Goal: Transaction & Acquisition: Subscribe to service/newsletter

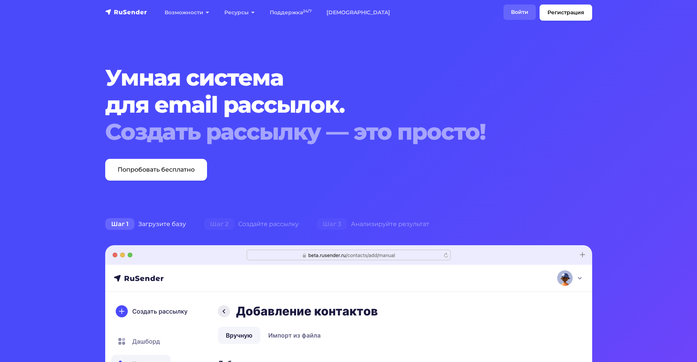
click at [523, 7] on link "Войти" at bounding box center [519, 12] width 32 height 15
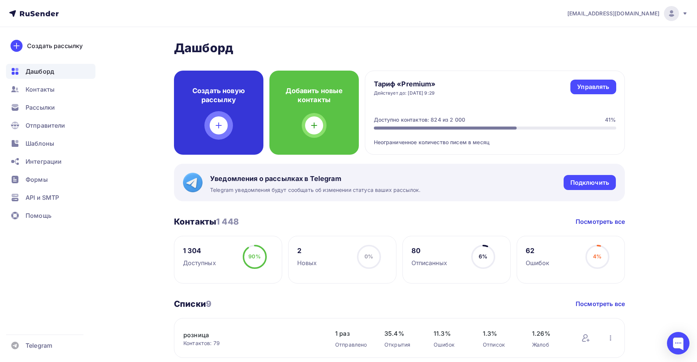
click at [211, 95] on h4 "Создать новую рассылку" at bounding box center [218, 95] width 65 height 18
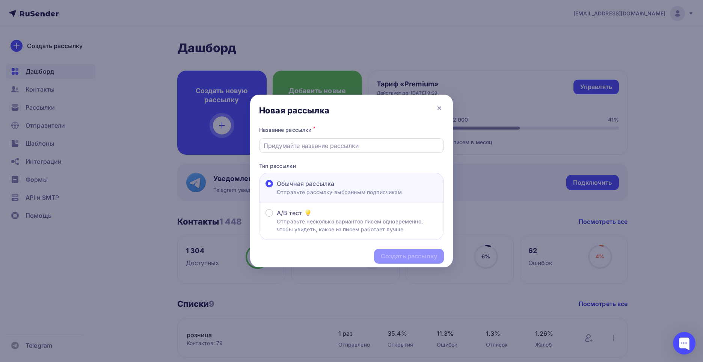
click at [274, 147] on input "text" at bounding box center [352, 145] width 176 height 9
type input "Информация"
click at [399, 257] on div "Создать рассылку" at bounding box center [409, 256] width 56 height 9
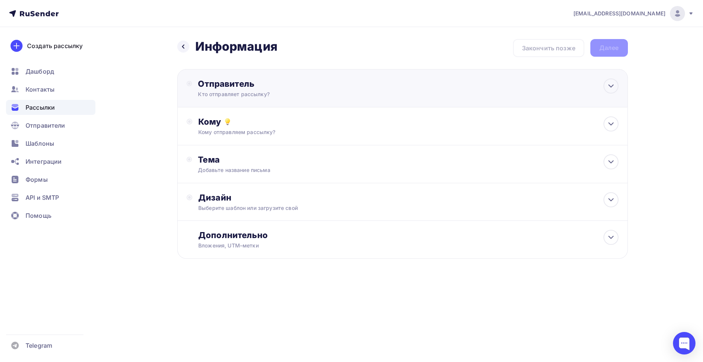
click at [249, 86] on div "Отправитель" at bounding box center [279, 83] width 163 height 11
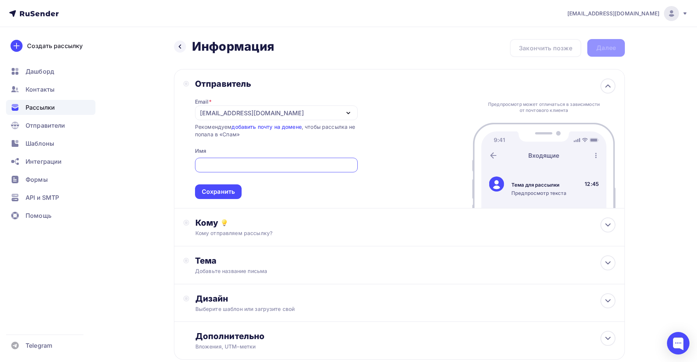
click at [217, 160] on div at bounding box center [276, 165] width 163 height 15
type input "МАК-ПУЛ"
click at [207, 194] on div "Сохранить" at bounding box center [218, 191] width 33 height 9
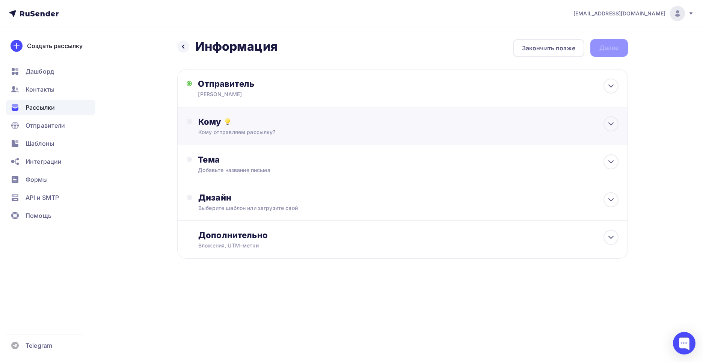
click at [205, 121] on div "Кому" at bounding box center [408, 121] width 420 height 11
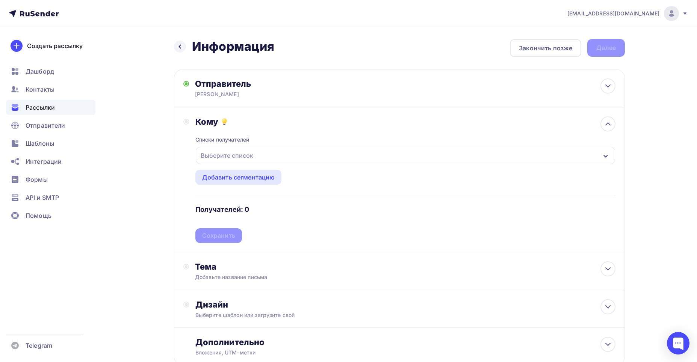
click at [608, 154] on div "Выберите список" at bounding box center [405, 155] width 419 height 17
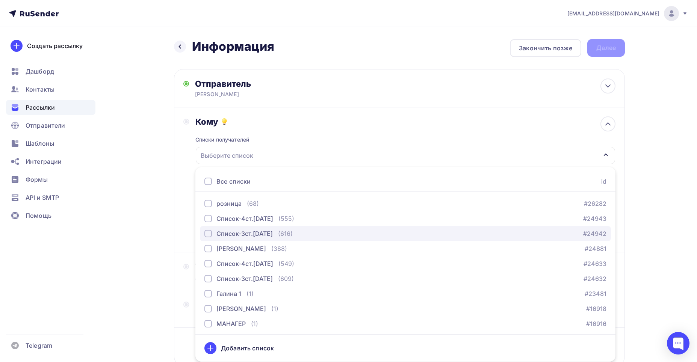
click at [208, 234] on div "button" at bounding box center [208, 234] width 8 height 8
click at [380, 154] on div "Список-3ст.21.07.25" at bounding box center [405, 155] width 419 height 17
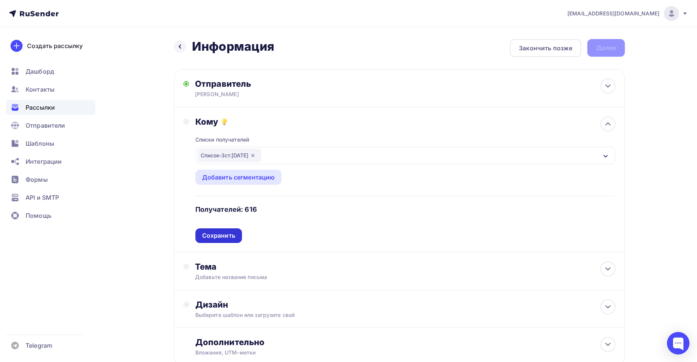
click at [222, 234] on div "Сохранить" at bounding box center [218, 235] width 33 height 9
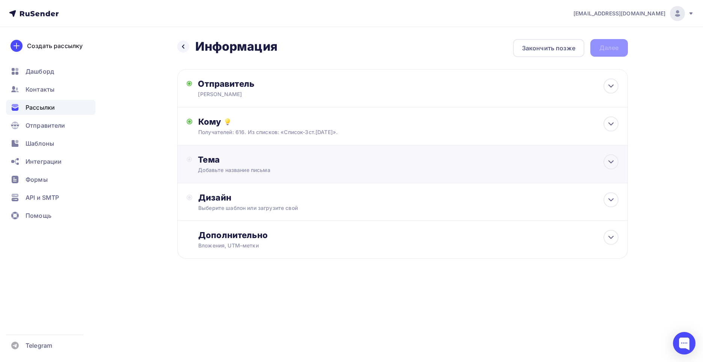
click at [211, 162] on div "Тема" at bounding box center [272, 159] width 148 height 11
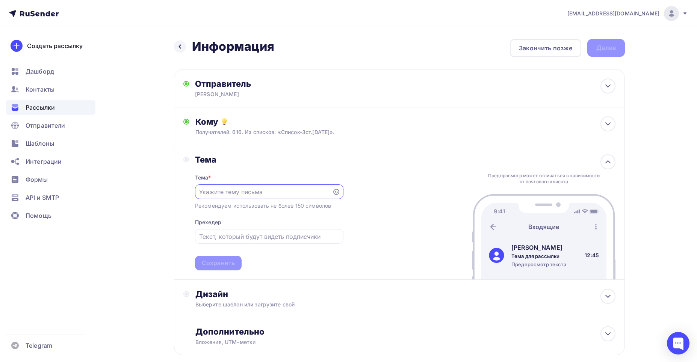
drag, startPoint x: 204, startPoint y: 190, endPoint x: 215, endPoint y: 183, distance: 13.9
click at [205, 190] on input "text" at bounding box center [263, 191] width 128 height 9
click at [262, 193] on input "Информация по остакам и ценам" at bounding box center [263, 191] width 128 height 9
click at [301, 191] on input "Информация по остаткам и ценам" at bounding box center [263, 191] width 128 height 9
type input "Информация по остаткам и ценам."
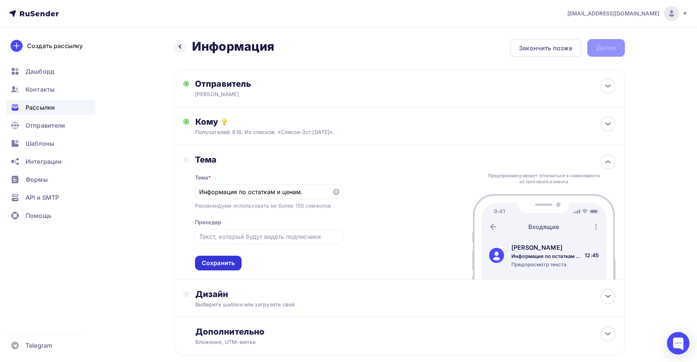
click at [215, 260] on div "Сохранить" at bounding box center [218, 263] width 33 height 9
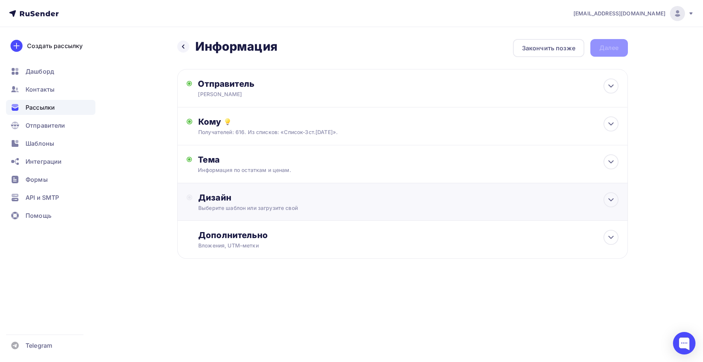
click at [226, 202] on div "Дизайн" at bounding box center [408, 197] width 420 height 11
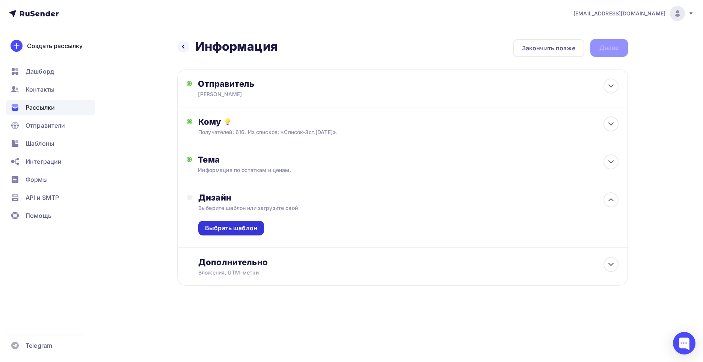
click at [217, 229] on div "Выбрать шаблон" at bounding box center [231, 228] width 52 height 9
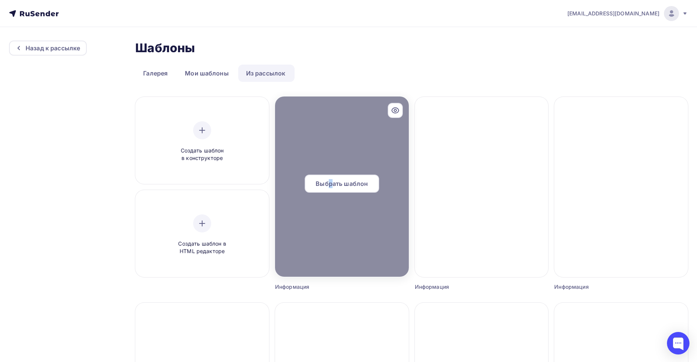
click at [331, 180] on span "Выбрать шаблон" at bounding box center [341, 183] width 52 height 9
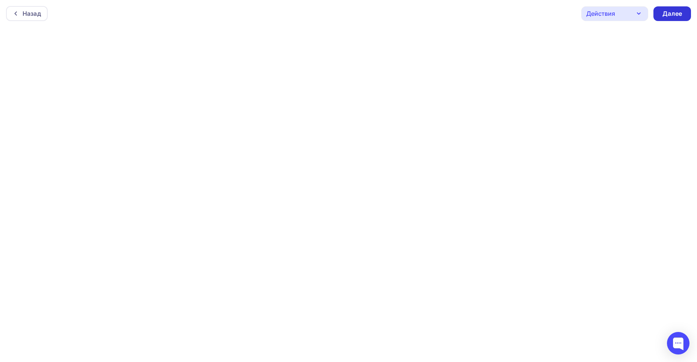
click at [669, 9] on div "Далее" at bounding box center [672, 13] width 38 height 15
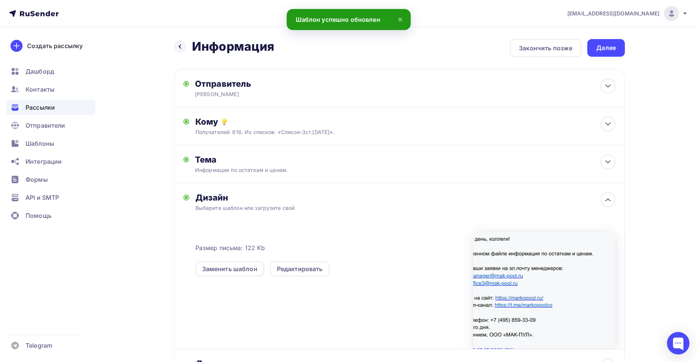
scroll to position [74, 0]
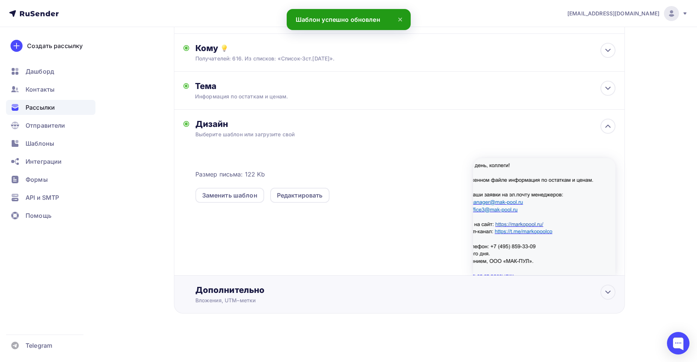
click at [219, 287] on div "Дополнительно" at bounding box center [405, 290] width 420 height 11
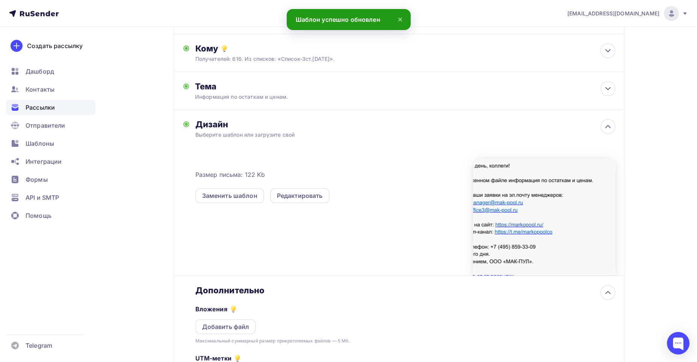
scroll to position [0, 0]
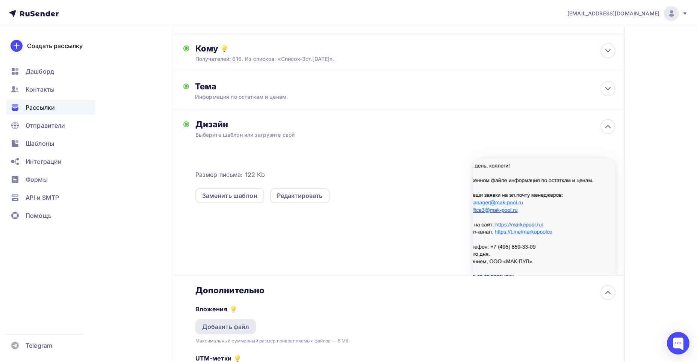
click at [212, 322] on div "Добавить файл" at bounding box center [225, 326] width 61 height 15
click at [168, 262] on div "Назад Информация Информация Закончить позже Далее Отправитель МАК-ПУЛ Email * i…" at bounding box center [349, 225] width 616 height 542
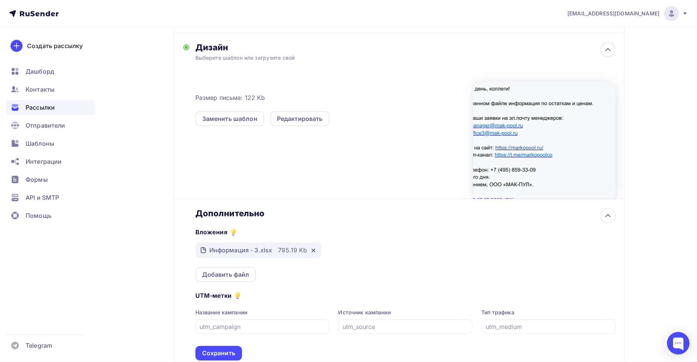
scroll to position [188, 0]
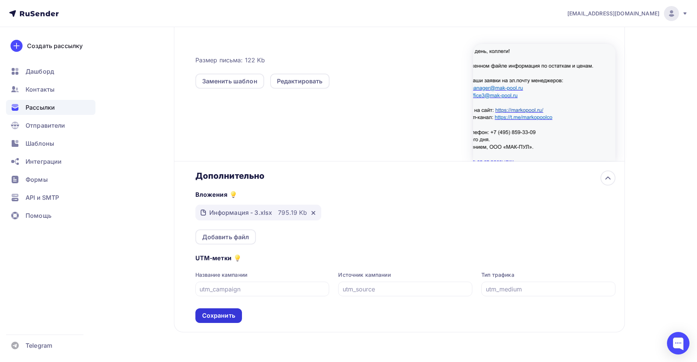
click at [217, 318] on div "Сохранить" at bounding box center [218, 315] width 33 height 9
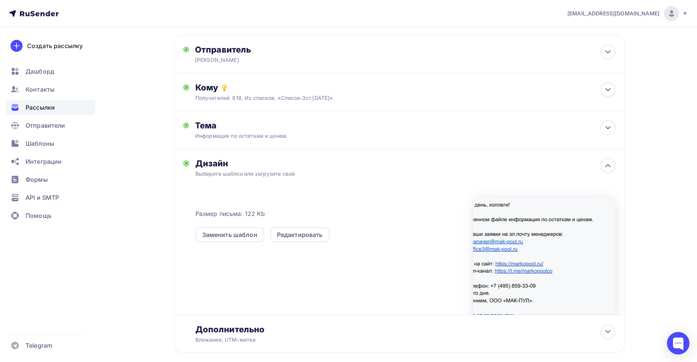
scroll to position [0, 0]
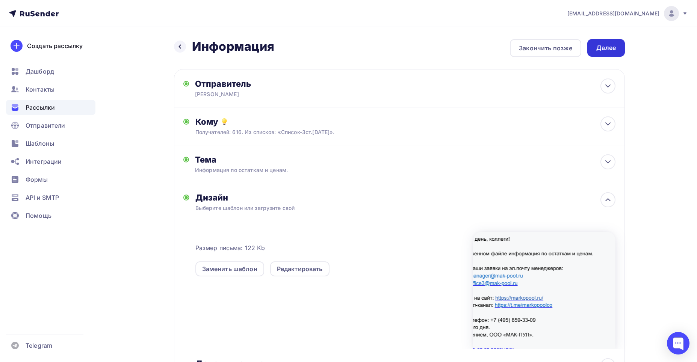
click at [606, 50] on div "Далее" at bounding box center [606, 48] width 20 height 9
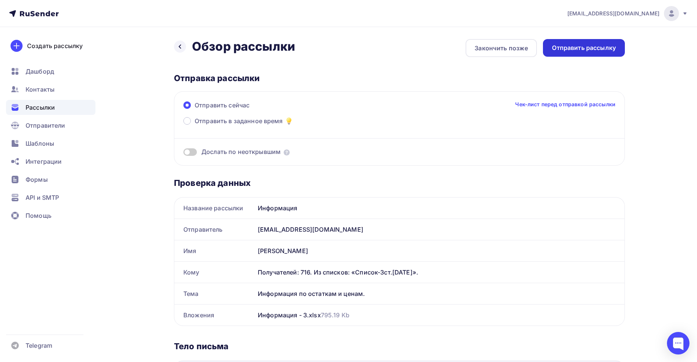
click at [595, 47] on div "Отправить рассылку" at bounding box center [584, 48] width 64 height 9
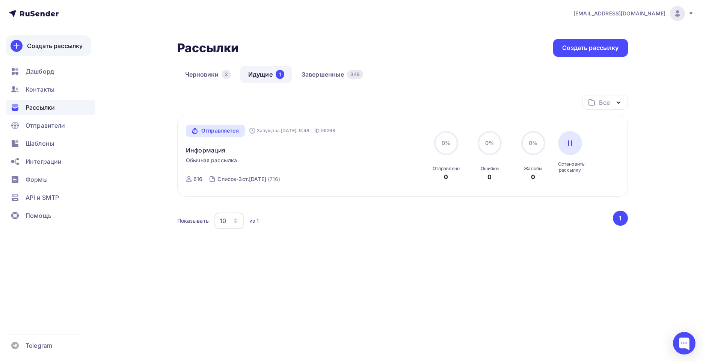
click at [71, 43] on div "Создать рассылку" at bounding box center [55, 45] width 56 height 9
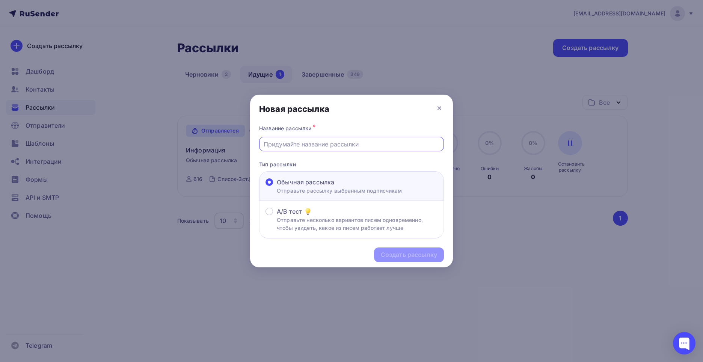
click at [306, 142] on input "text" at bounding box center [352, 144] width 176 height 9
type input "Информация"
click at [395, 254] on div "Создать рассылку" at bounding box center [409, 255] width 56 height 9
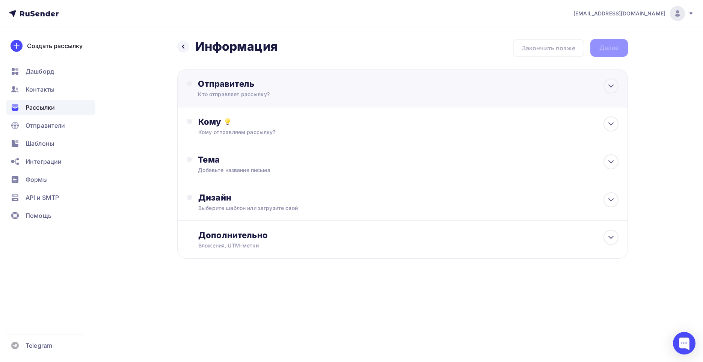
click at [239, 83] on div "Отправитель" at bounding box center [279, 83] width 163 height 11
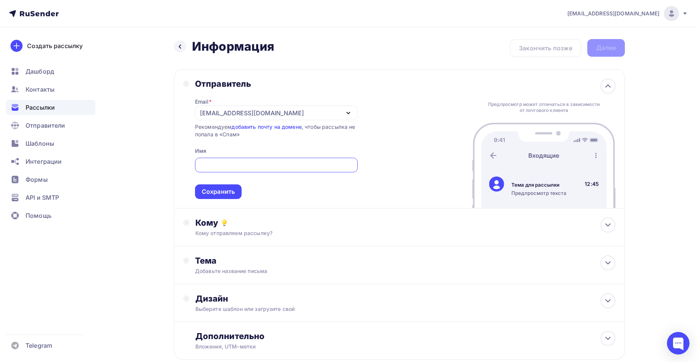
click at [213, 165] on input "text" at bounding box center [276, 165] width 154 height 9
type input "МАК-ПУЛ"
click at [211, 192] on div "Сохранить" at bounding box center [218, 191] width 33 height 9
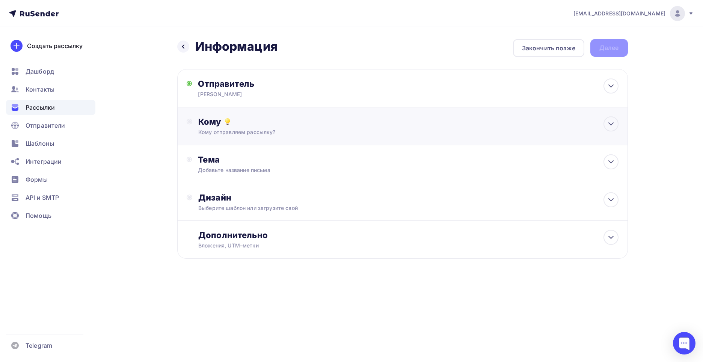
click at [217, 124] on div "Кому" at bounding box center [408, 121] width 420 height 11
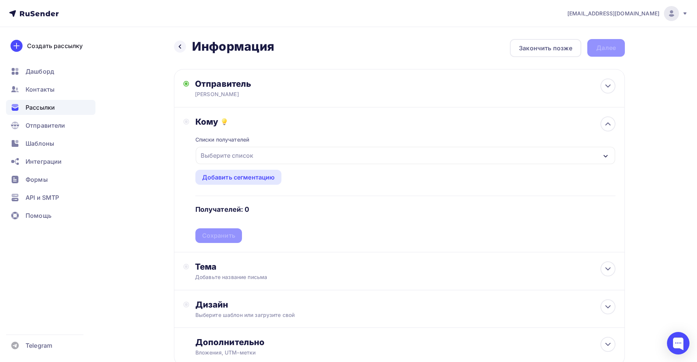
click at [605, 156] on icon "button" at bounding box center [605, 156] width 6 height 6
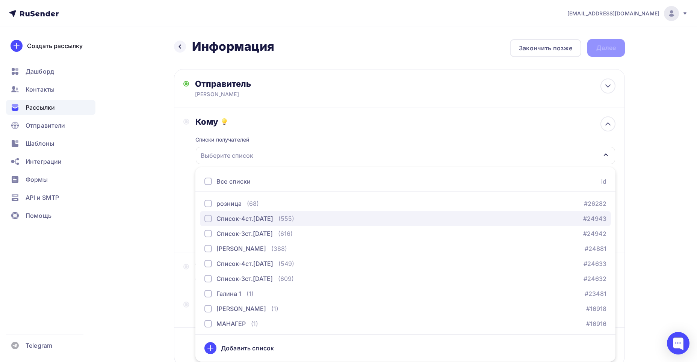
click at [204, 219] on button "Список-4ст.21.07.25 (555) #24943" at bounding box center [405, 218] width 411 height 15
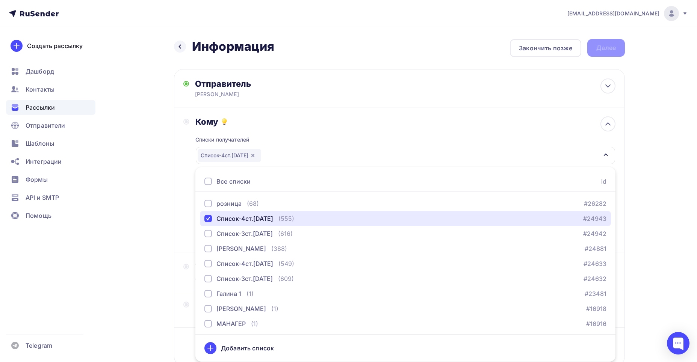
click at [306, 156] on div "Список-4ст.21.07.25" at bounding box center [405, 155] width 419 height 17
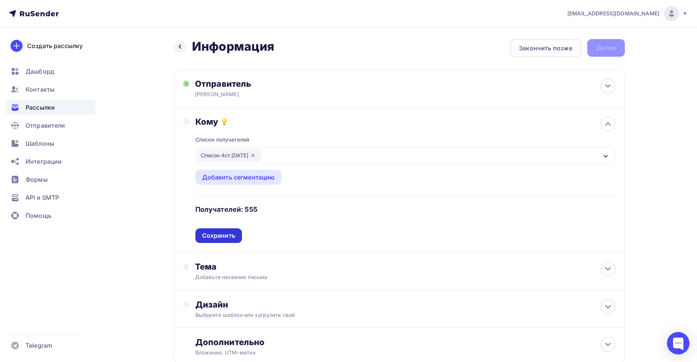
click at [212, 237] on div "Сохранить" at bounding box center [218, 235] width 33 height 9
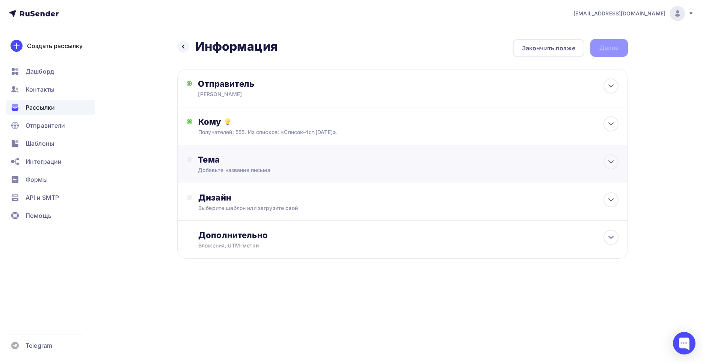
click at [214, 162] on div "Тема" at bounding box center [272, 159] width 148 height 11
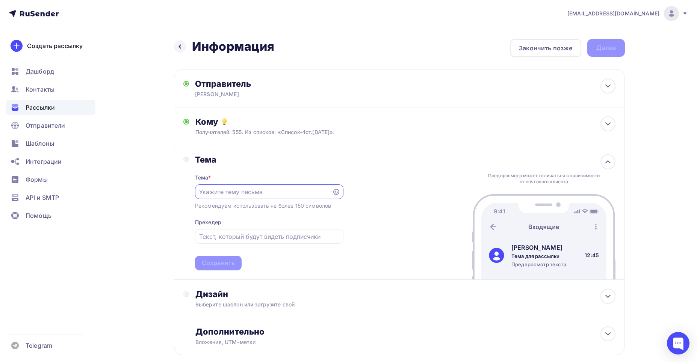
click at [220, 192] on input "text" at bounding box center [263, 191] width 128 height 9
type input "Информация по остаткам и ценам"
click at [211, 260] on div "Сохранить" at bounding box center [218, 263] width 33 height 9
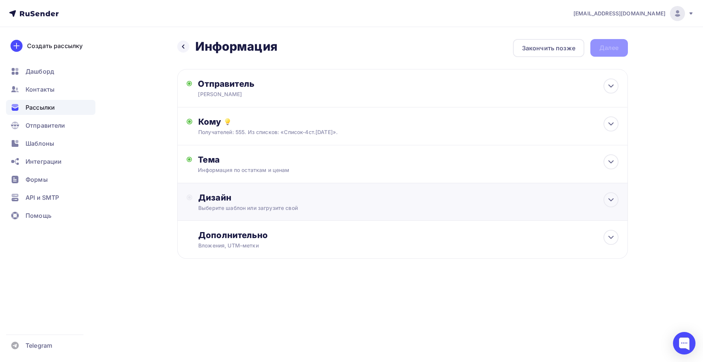
click at [218, 198] on div "Дизайн" at bounding box center [408, 197] width 420 height 11
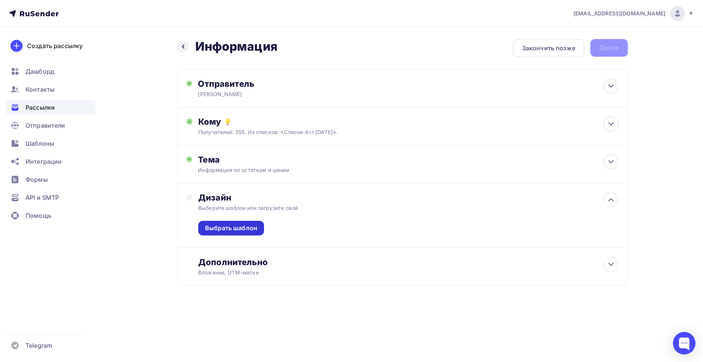
click at [222, 228] on div "Выбрать шаблон" at bounding box center [231, 228] width 52 height 9
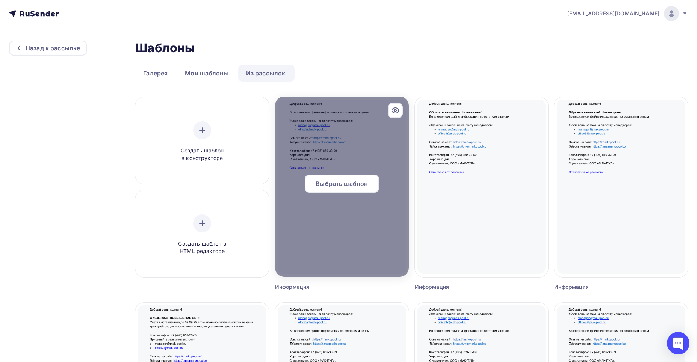
click at [320, 188] on div "Выбрать шаблон" at bounding box center [342, 184] width 74 height 18
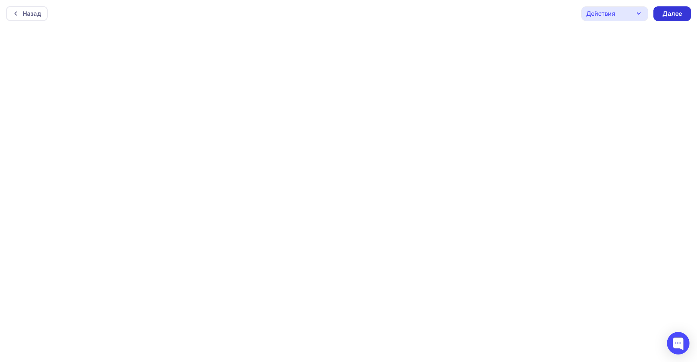
click at [667, 11] on div "Далее" at bounding box center [672, 13] width 20 height 9
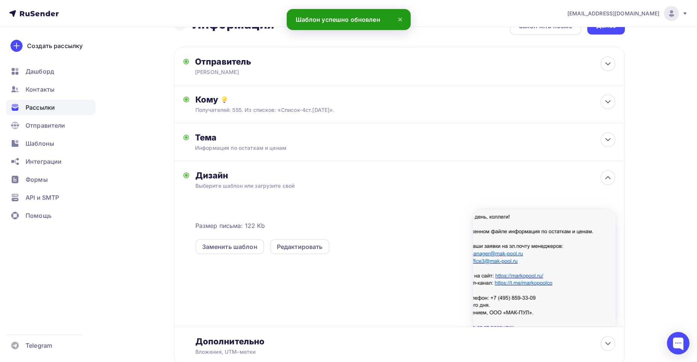
scroll to position [74, 0]
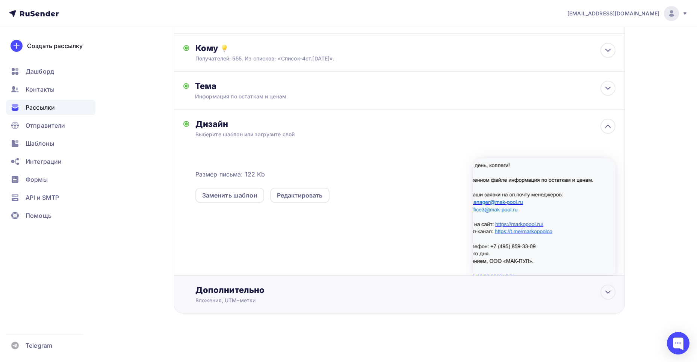
click at [224, 290] on div "Дополнительно" at bounding box center [405, 290] width 420 height 11
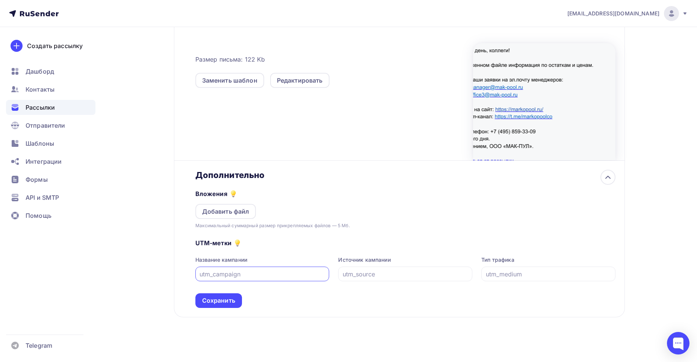
scroll to position [192, 0]
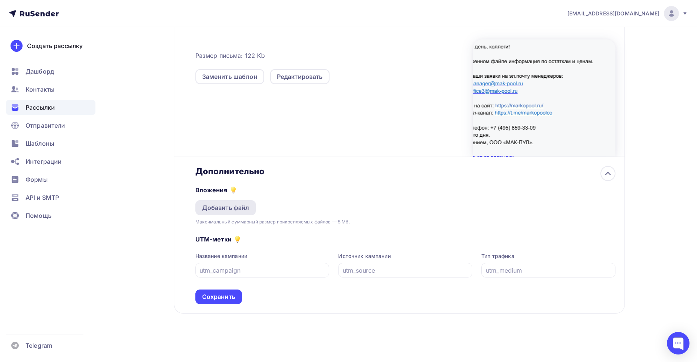
click at [229, 209] on div "Добавить файл" at bounding box center [225, 207] width 47 height 9
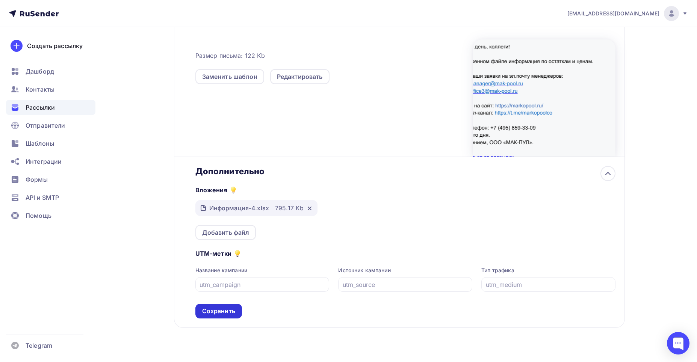
click at [207, 312] on div "Сохранить" at bounding box center [218, 311] width 33 height 9
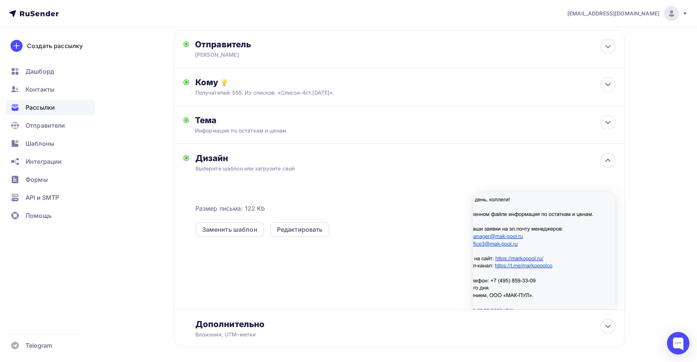
scroll to position [0, 0]
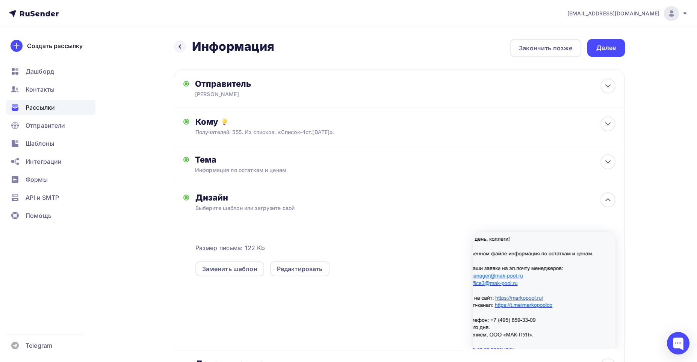
drag, startPoint x: 605, startPoint y: 51, endPoint x: 592, endPoint y: 145, distance: 94.8
click at [604, 53] on div "Далее" at bounding box center [606, 48] width 38 height 18
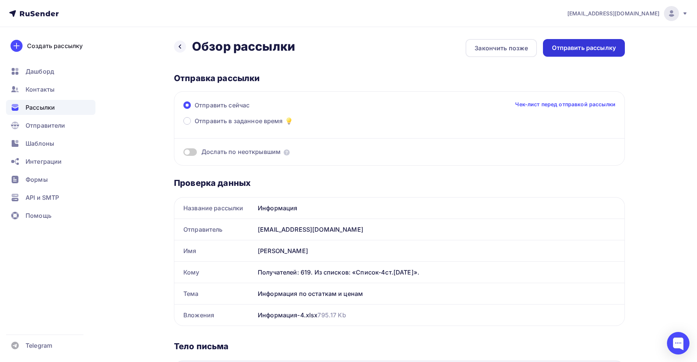
click at [587, 45] on div "Отправить рассылку" at bounding box center [584, 48] width 64 height 9
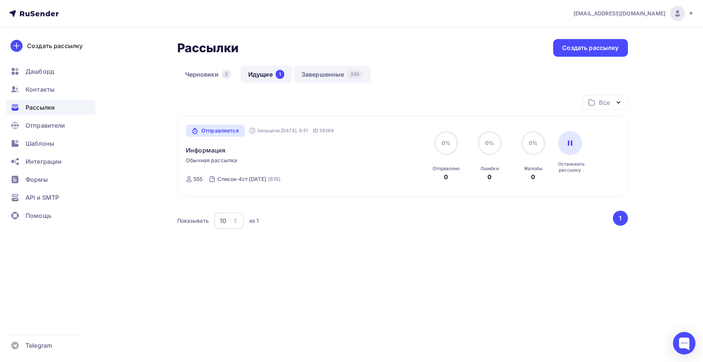
click at [330, 73] on link "Завершенные 350" at bounding box center [332, 74] width 77 height 17
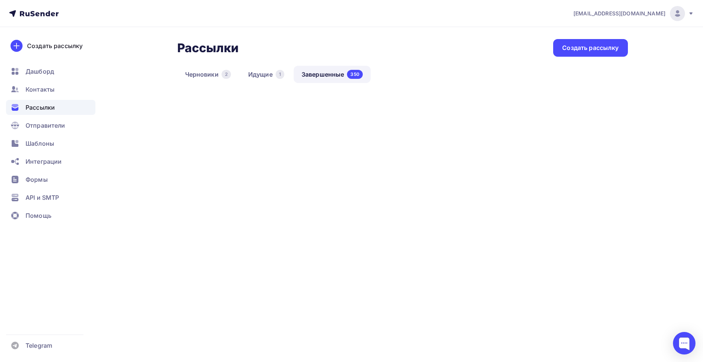
click at [326, 74] on link "Завершенные 350" at bounding box center [332, 74] width 77 height 17
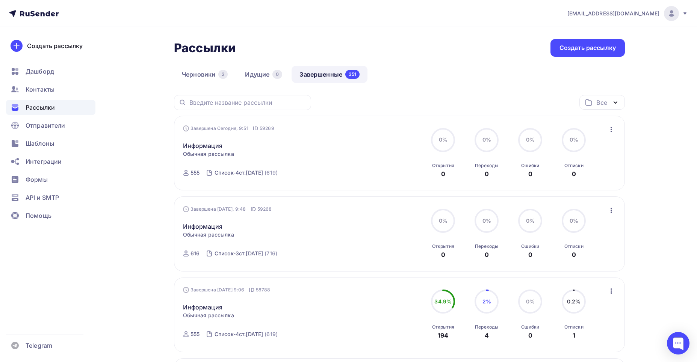
click at [612, 130] on icon "button" at bounding box center [611, 129] width 9 height 9
click at [569, 163] on div "Обзор рассылки" at bounding box center [575, 164] width 77 height 9
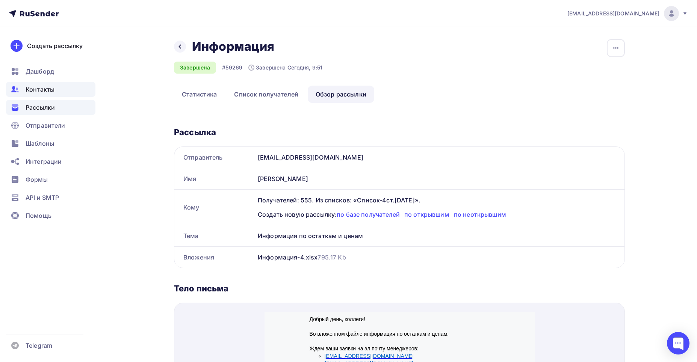
click at [41, 88] on span "Контакты" at bounding box center [40, 89] width 29 height 9
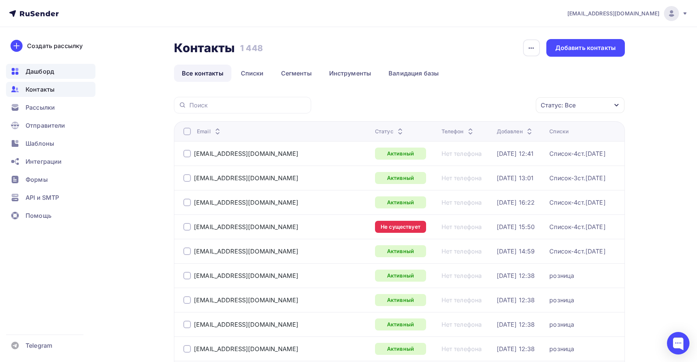
click at [44, 71] on span "Дашборд" at bounding box center [40, 71] width 29 height 9
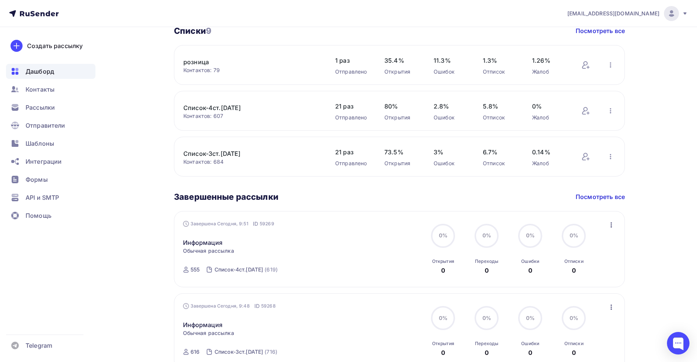
scroll to position [188, 0]
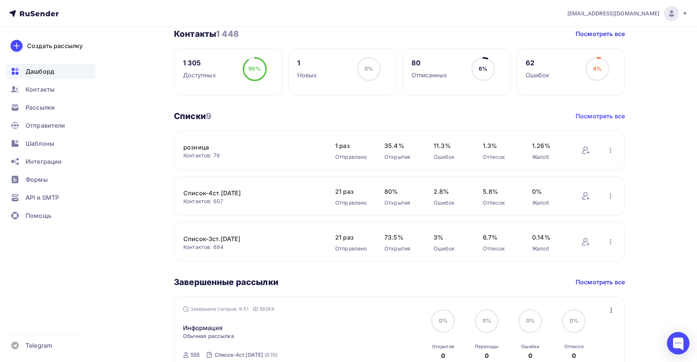
click at [591, 113] on link "Посмотреть все" at bounding box center [599, 116] width 49 height 9
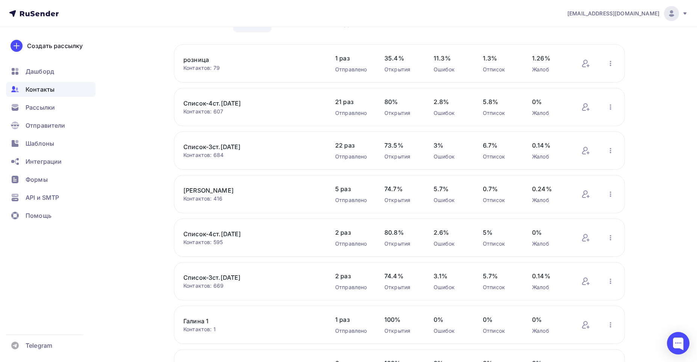
scroll to position [75, 0]
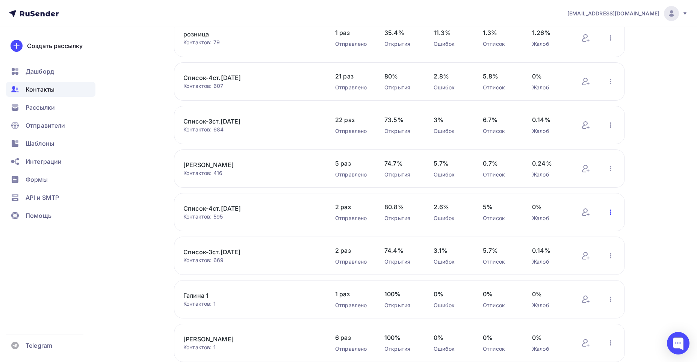
click at [610, 211] on icon "button" at bounding box center [610, 212] width 9 height 9
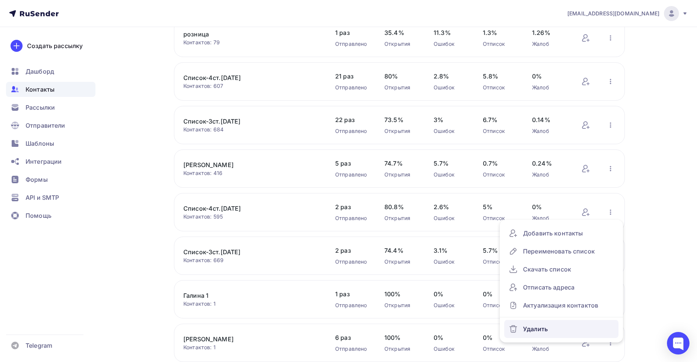
click at [519, 331] on div "Удалить" at bounding box center [561, 329] width 105 height 12
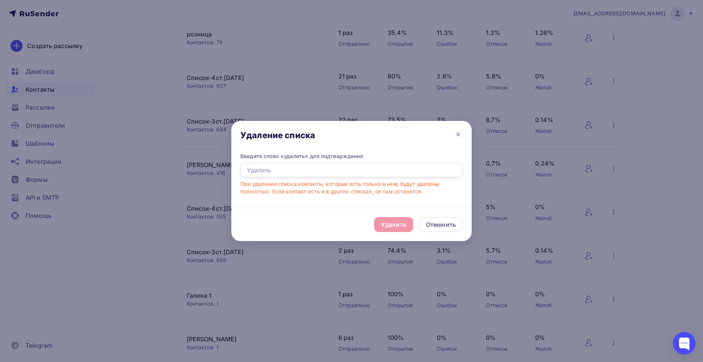
click at [251, 166] on input "text" at bounding box center [351, 170] width 222 height 14
type input "удалить"
click at [389, 222] on div "Удалить" at bounding box center [394, 224] width 26 height 9
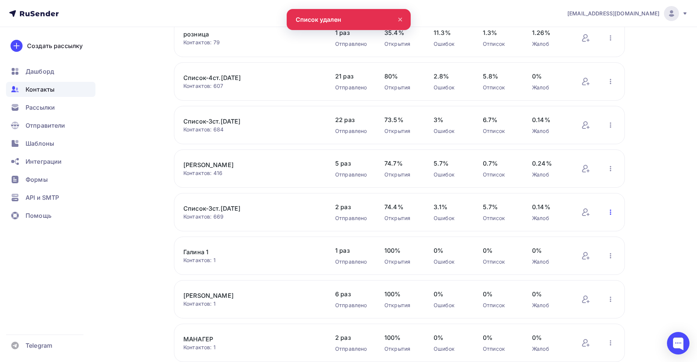
click at [608, 211] on icon "button" at bounding box center [610, 212] width 9 height 9
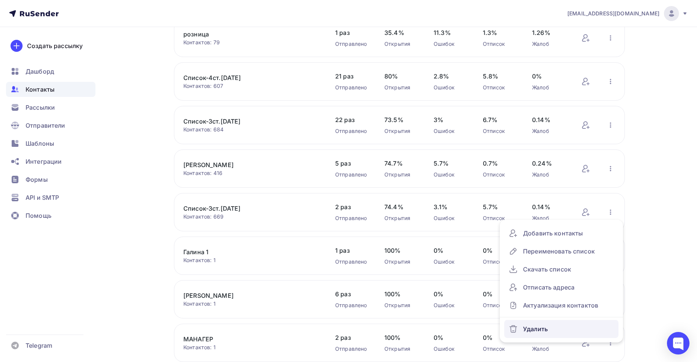
click at [525, 328] on div "Удалить" at bounding box center [561, 329] width 105 height 12
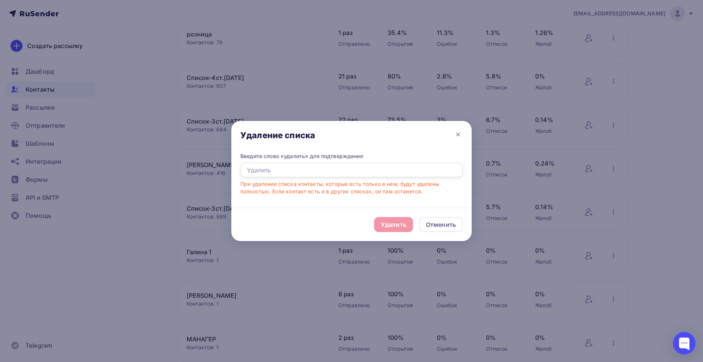
click at [246, 169] on input "text" at bounding box center [351, 170] width 222 height 14
type input "удалить"
click at [391, 226] on div "Удалить" at bounding box center [394, 224] width 26 height 9
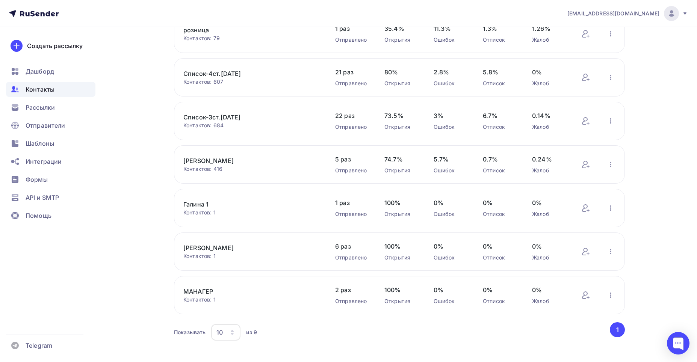
scroll to position [90, 0]
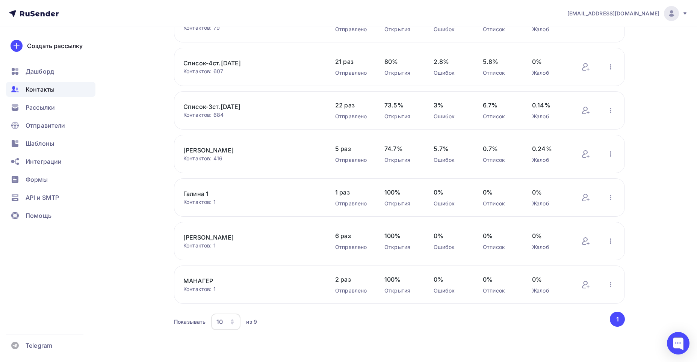
click at [234, 318] on div "10" at bounding box center [225, 322] width 29 height 17
click at [227, 264] on div "20" at bounding box center [256, 268] width 72 height 9
click at [194, 323] on div "Показывать" at bounding box center [190, 322] width 32 height 8
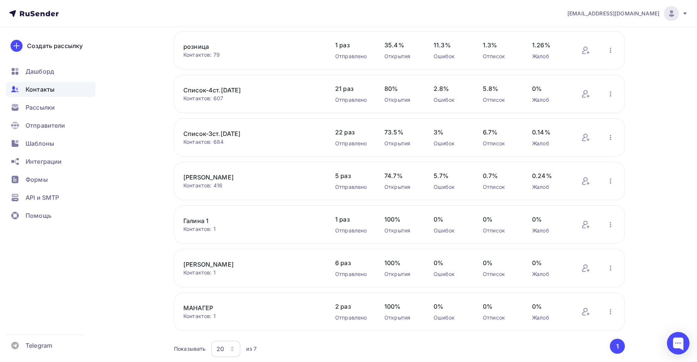
scroll to position [0, 0]
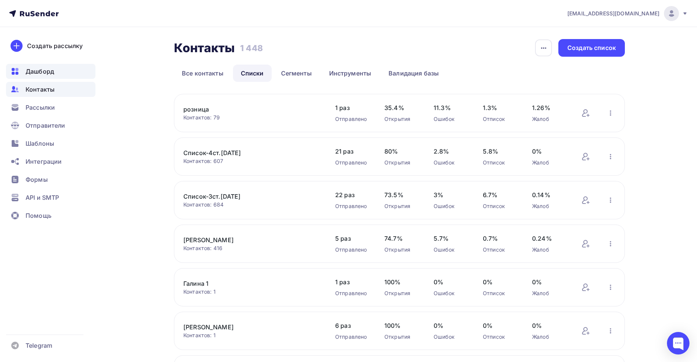
click at [42, 71] on span "Дашборд" at bounding box center [40, 71] width 29 height 9
